Goal: Information Seeking & Learning: Compare options

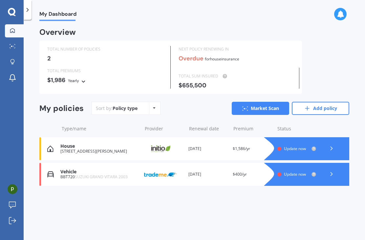
click at [62, 150] on div "[STREET_ADDRESS][PERSON_NAME]" at bounding box center [99, 151] width 78 height 5
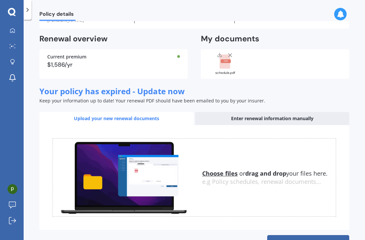
scroll to position [21, 0]
click at [319, 235] on link "Find better deals" at bounding box center [308, 243] width 82 height 16
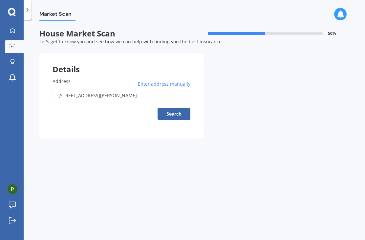
click at [186, 108] on button "Search" at bounding box center [174, 114] width 33 height 12
type input "[STREET_ADDRESS][PERSON_NAME]"
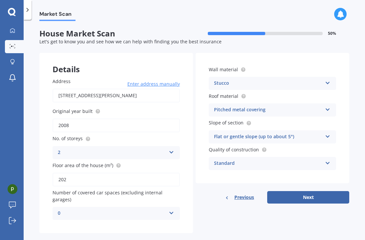
click at [332, 191] on button "Next" at bounding box center [308, 197] width 82 height 12
select select "14"
select select "07"
select select "1966"
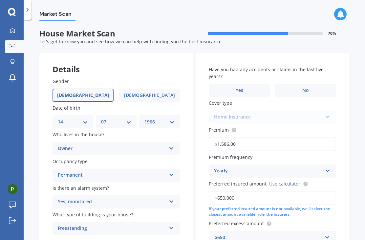
click at [247, 191] on input "$650,000" at bounding box center [272, 198] width 127 height 14
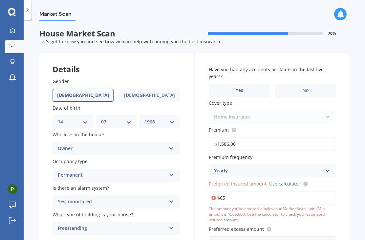
type input "$6"
type input "$700,000"
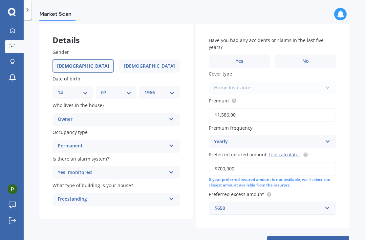
scroll to position [29, 0]
click at [330, 236] on button "Next" at bounding box center [308, 242] width 82 height 12
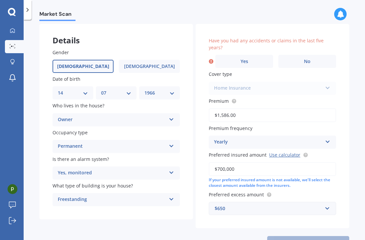
click at [314, 55] on label "No" at bounding box center [308, 61] width 58 height 13
click at [0, 0] on input "No" at bounding box center [0, 0] width 0 height 0
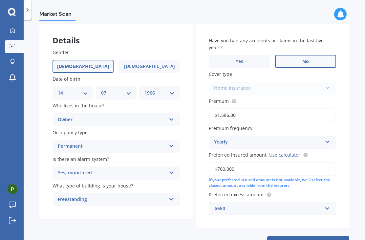
click at [329, 236] on button "Next" at bounding box center [308, 242] width 82 height 12
select select "14"
select select "07"
select select "1966"
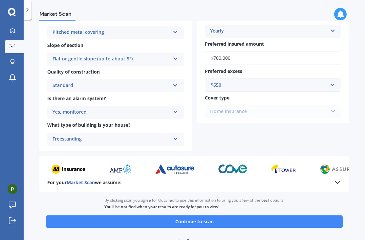
scroll to position [205, 0]
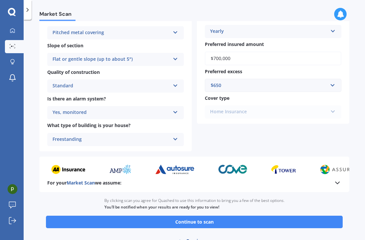
click at [331, 216] on button "Continue to scan" at bounding box center [194, 222] width 297 height 12
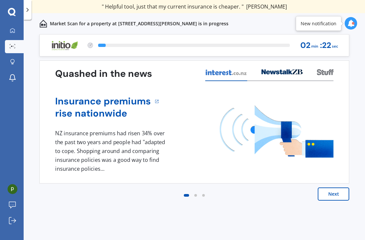
click at [330, 195] on button "Next" at bounding box center [334, 194] width 32 height 13
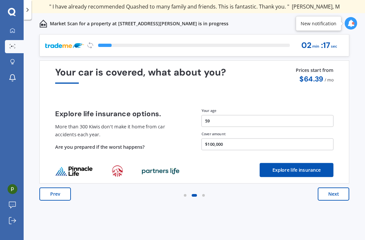
click at [336, 195] on button "Next" at bounding box center [334, 194] width 32 height 13
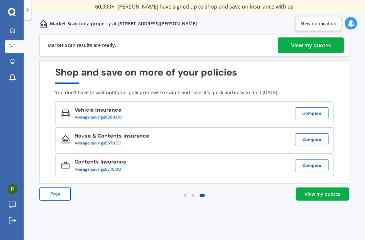
click at [313, 45] on div "View my quotes" at bounding box center [311, 45] width 40 height 16
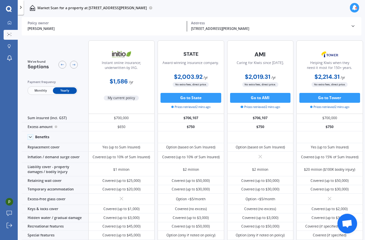
click at [77, 64] on div at bounding box center [74, 65] width 8 height 8
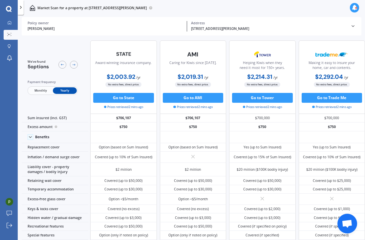
scroll to position [0, 118]
click at [61, 61] on div at bounding box center [62, 65] width 8 height 8
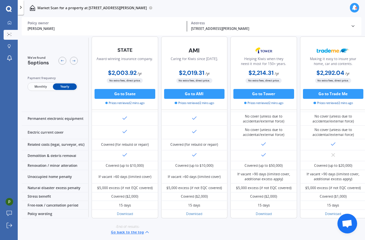
scroll to position [373, 88]
